Goal: Information Seeking & Learning: Learn about a topic

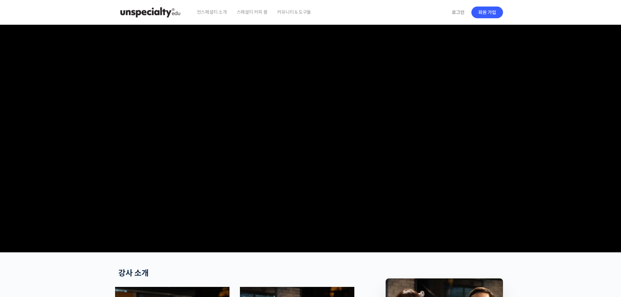
click at [151, 11] on img at bounding box center [150, 13] width 64 height 20
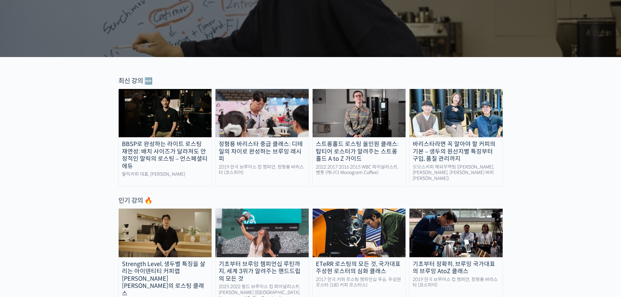
drag, startPoint x: 46, startPoint y: 160, endPoint x: 215, endPoint y: 141, distance: 170.8
